Goal: Information Seeking & Learning: Learn about a topic

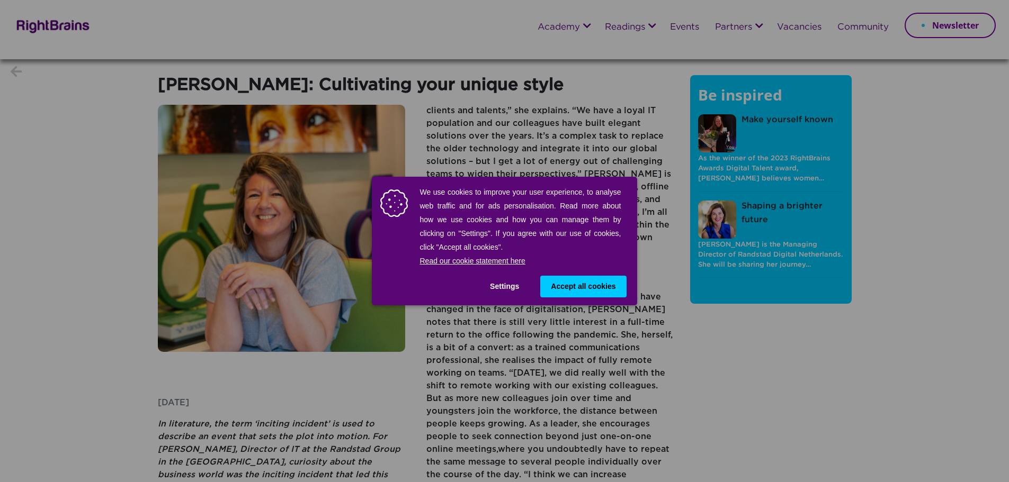
click at [582, 280] on button "Accept all cookies" at bounding box center [583, 287] width 86 height 22
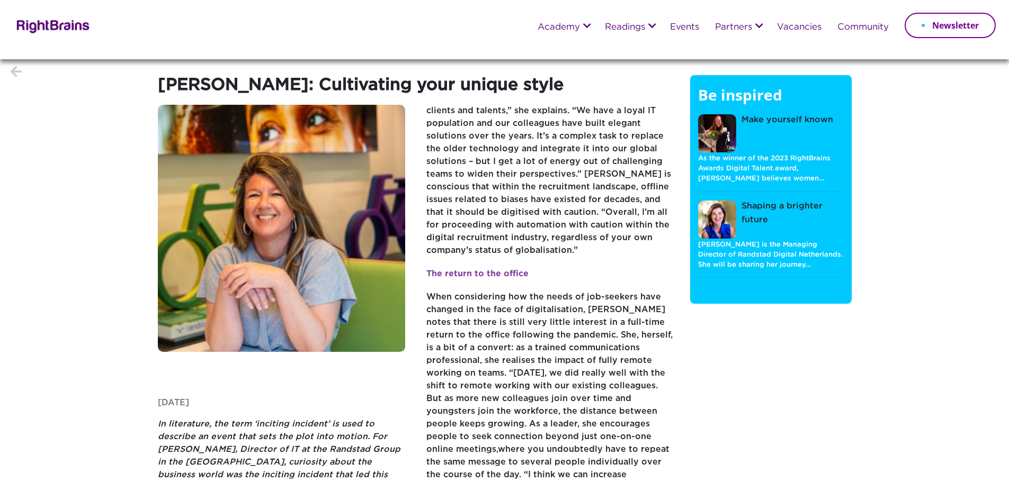
click at [748, 245] on p "Anka Gajentaan is the Managing Director of Randstad Digital Netherlands. She wi…" at bounding box center [771, 254] width 146 height 31
click at [747, 208] on link "Shaping a brighter future" at bounding box center [771, 220] width 146 height 40
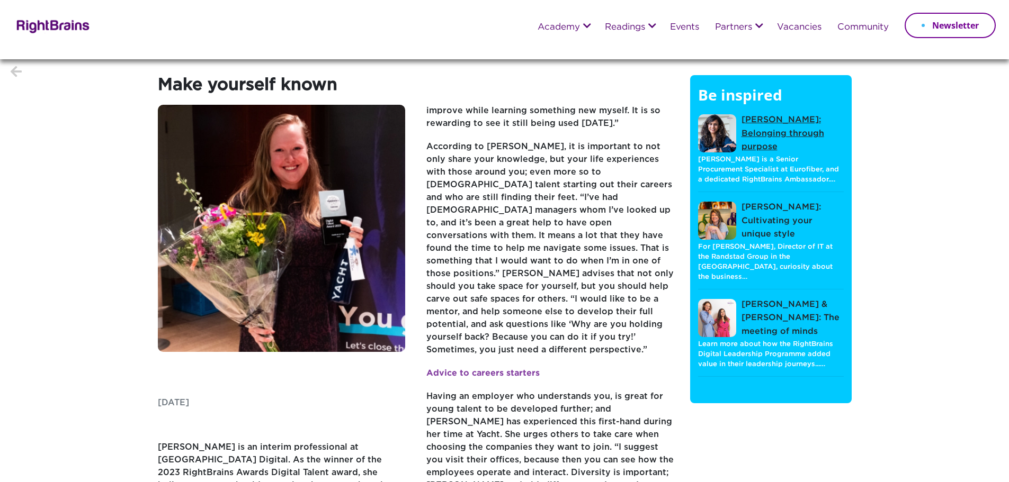
click at [781, 137] on link "[PERSON_NAME]: Belonging through purpose" at bounding box center [771, 133] width 146 height 41
